Goal: Find specific page/section: Find specific page/section

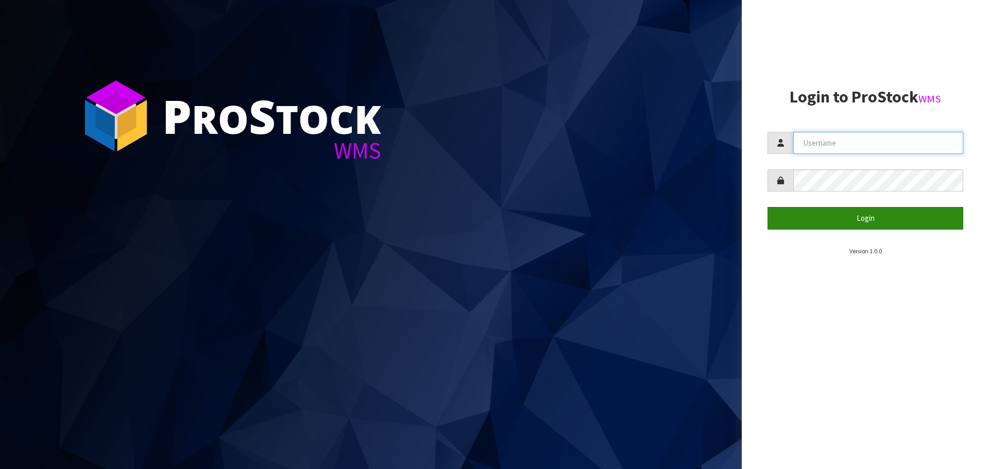
type input "[EMAIL_ADDRESS][DOMAIN_NAME]"
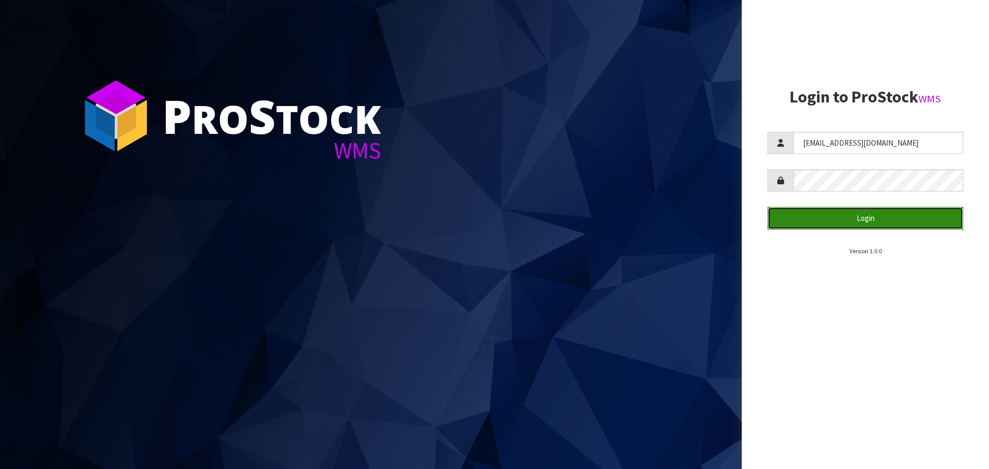
click at [868, 221] on button "Login" at bounding box center [866, 218] width 196 height 22
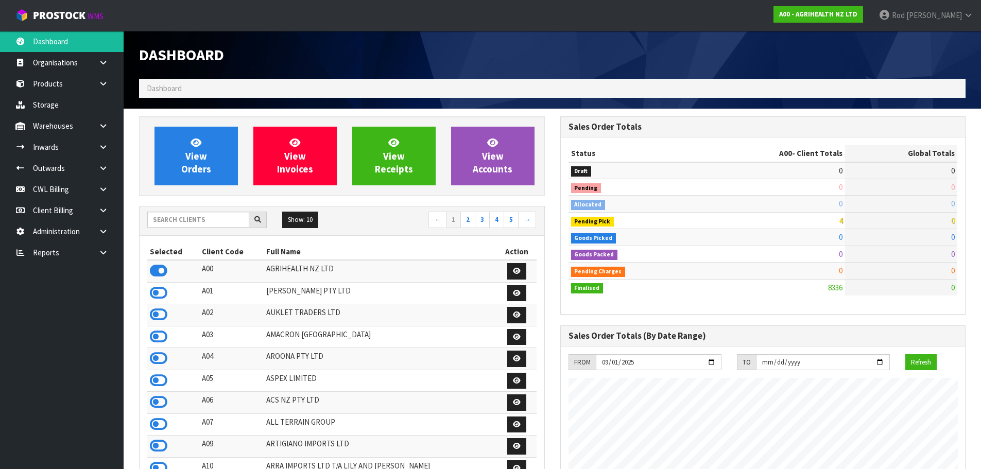
scroll to position [781, 421]
click at [104, 248] on link at bounding box center [107, 252] width 33 height 21
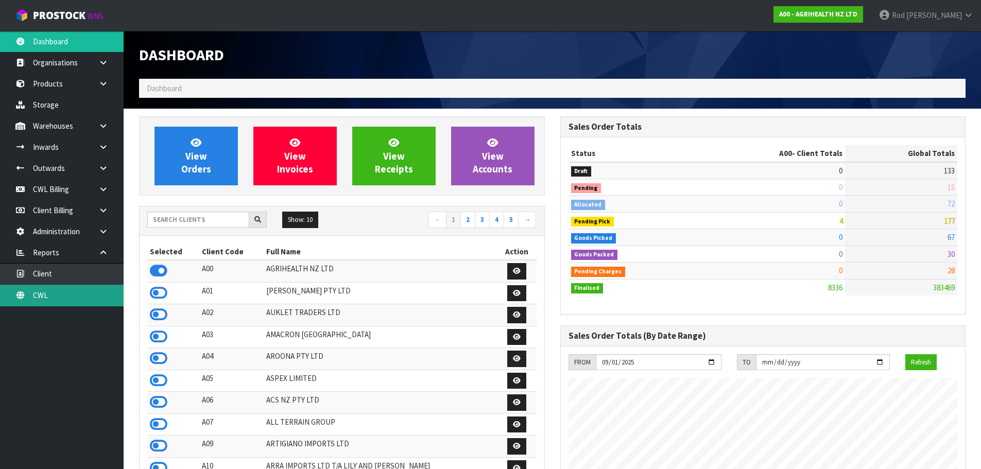
click at [43, 291] on link "CWL" at bounding box center [62, 295] width 124 height 21
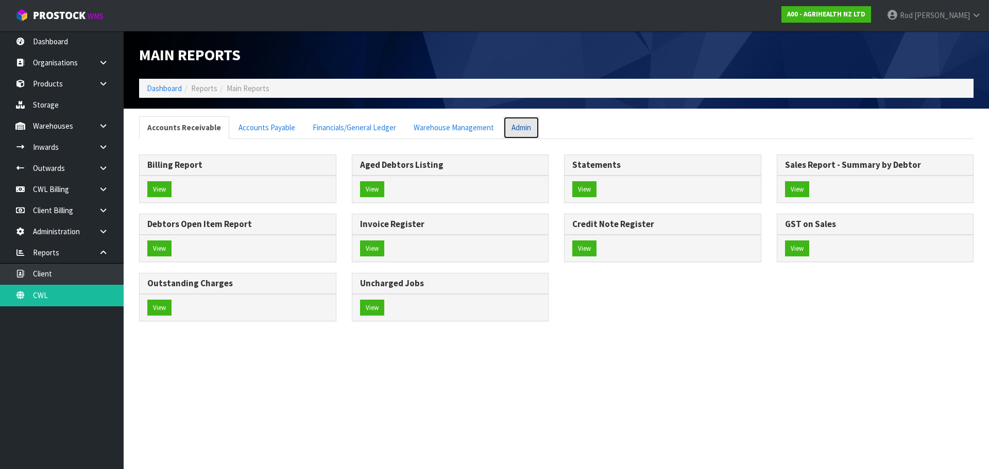
click at [513, 128] on link "Admin" at bounding box center [521, 127] width 36 height 22
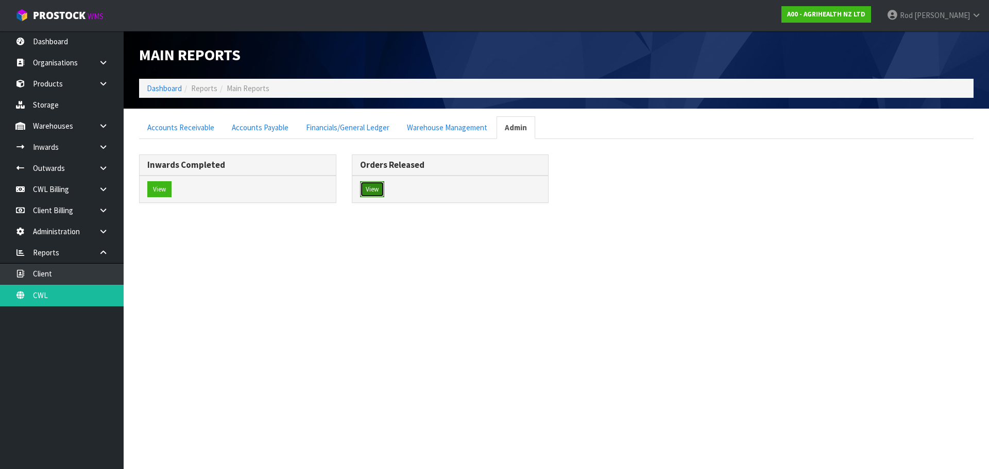
click at [374, 187] on button "View" at bounding box center [372, 189] width 24 height 16
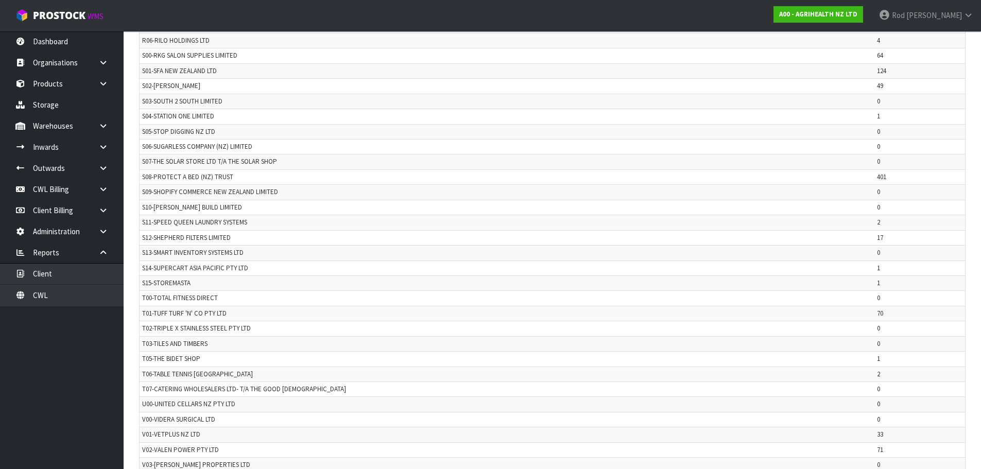
scroll to position [2168, 0]
